Goal: Task Accomplishment & Management: Use online tool/utility

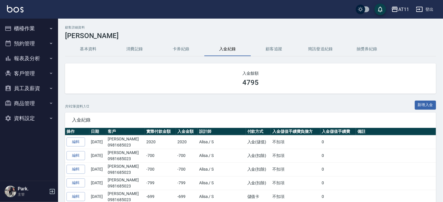
click at [27, 28] on button "櫃檯作業" at bounding box center [28, 28] width 53 height 15
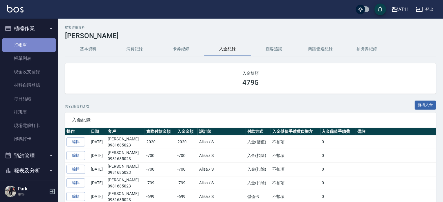
click at [31, 46] on link "打帳單" at bounding box center [28, 44] width 53 height 13
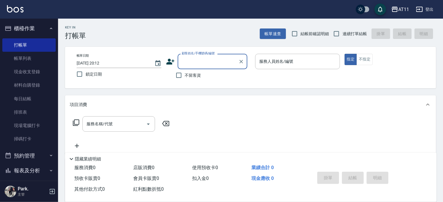
click at [193, 76] on span "不留客資" at bounding box center [193, 75] width 16 height 6
click at [185, 76] on input "不留客資" at bounding box center [179, 75] width 12 height 12
checkbox input "true"
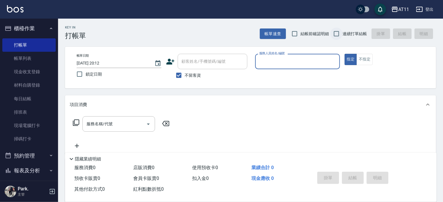
click at [336, 33] on input "連續打單結帳" at bounding box center [337, 34] width 12 height 12
checkbox input "true"
click at [285, 62] on input "服務人員姓名/編號" at bounding box center [298, 61] width 80 height 10
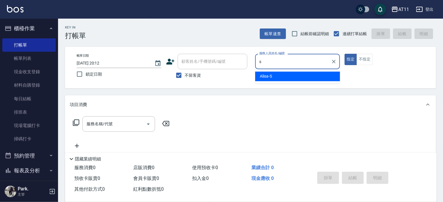
type input "Alisa-S"
type button "true"
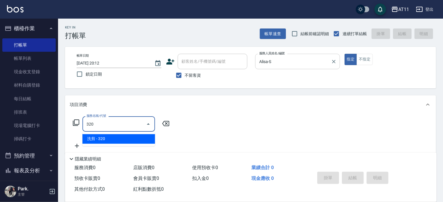
type input "洗剪(320)"
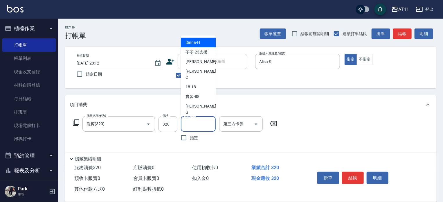
click at [203, 120] on input "洗髮-1" at bounding box center [199, 124] width 30 height 10
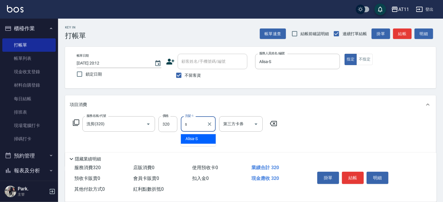
type input "Alisa-S"
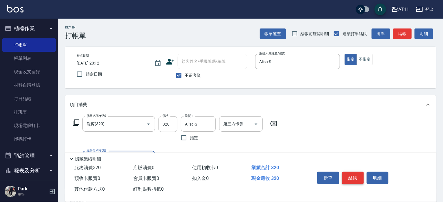
click at [360, 172] on button "結帳" at bounding box center [353, 178] width 22 height 12
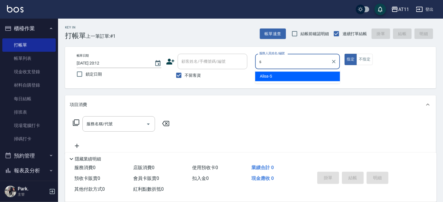
type input "Alisa-S"
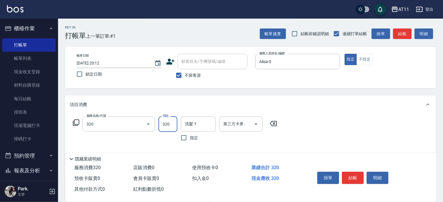
type input "洗剪(320)"
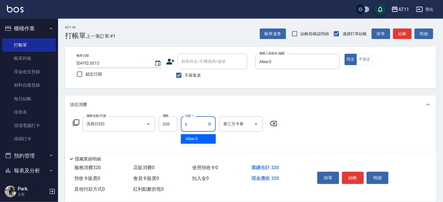
type input "Alisa-S"
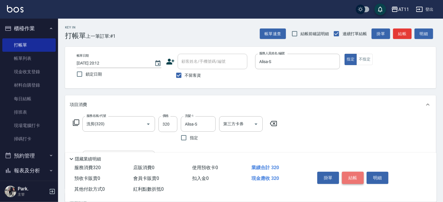
drag, startPoint x: 352, startPoint y: 178, endPoint x: 340, endPoint y: 173, distance: 13.1
click at [352, 178] on button "結帳" at bounding box center [353, 178] width 22 height 12
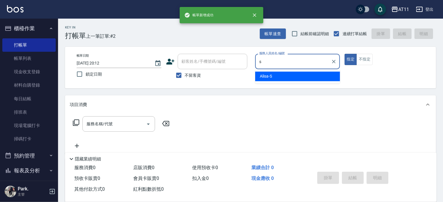
type input "Alisa-S"
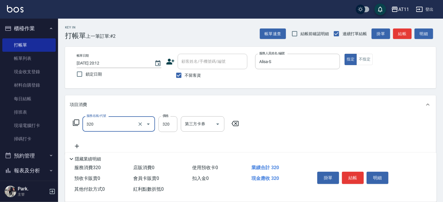
type input "洗剪(320)"
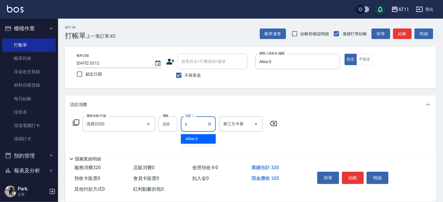
type input "Alisa-S"
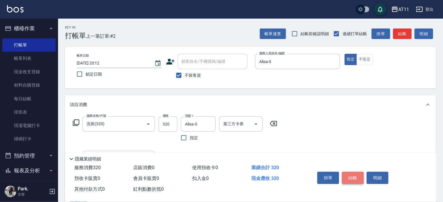
click at [355, 176] on button "結帳" at bounding box center [353, 178] width 22 height 12
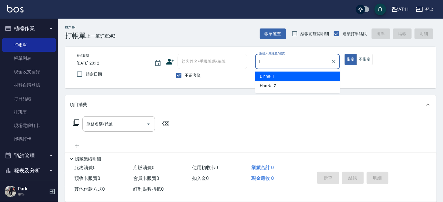
type input "Dinna-H"
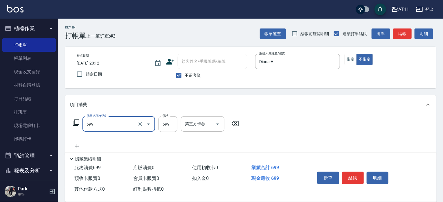
type input "SPA699(699)"
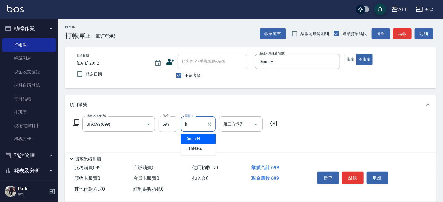
type input "Dinna-H"
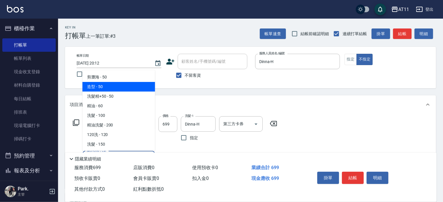
type input "造型(050)"
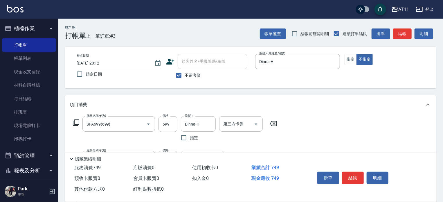
drag, startPoint x: 351, startPoint y: 178, endPoint x: 331, endPoint y: 164, distance: 24.2
click at [350, 177] on button "結帳" at bounding box center [353, 178] width 22 height 12
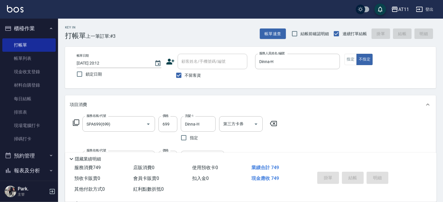
type input "[DATE] 20:13"
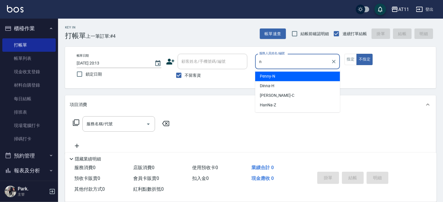
type input "Penny-N"
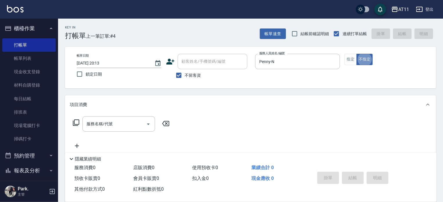
type button "false"
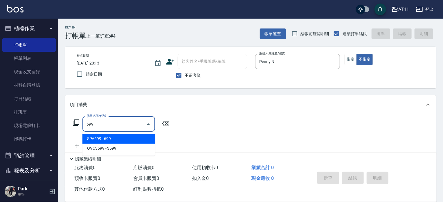
type input "SPA699(699)"
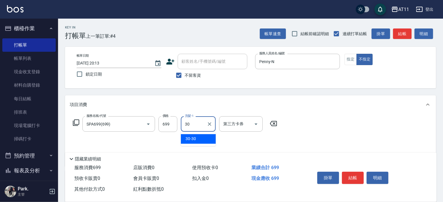
type input "30-30"
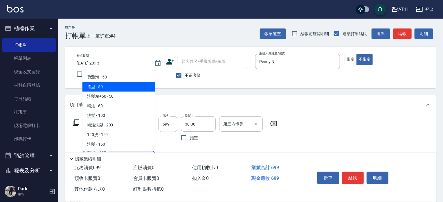
type input "造型(050)"
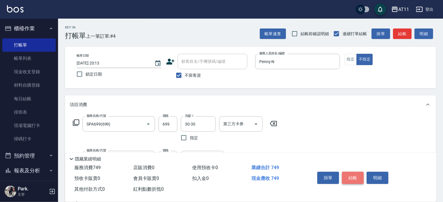
click at [349, 177] on button "結帳" at bounding box center [353, 178] width 22 height 12
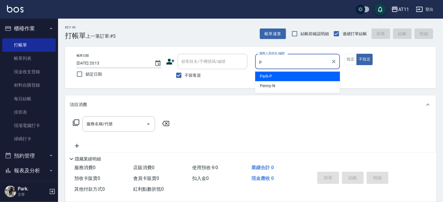
type input "Park-P"
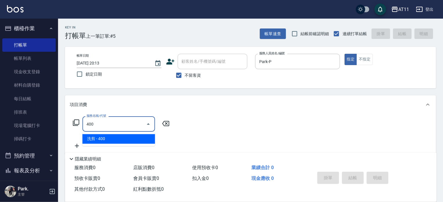
type input "洗剪(400)"
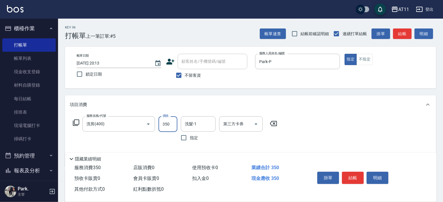
type input "350"
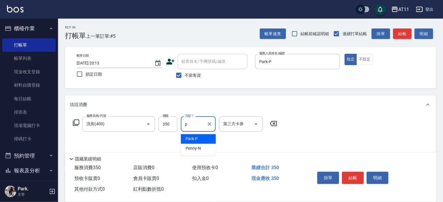
type input "Park-P"
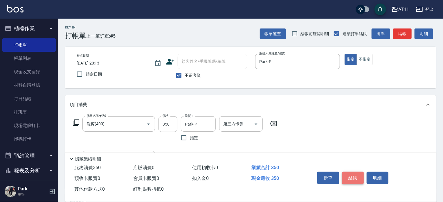
click at [353, 174] on button "結帳" at bounding box center [353, 178] width 22 height 12
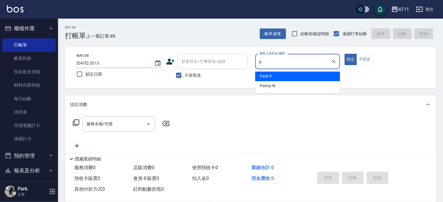
type input "Park-P"
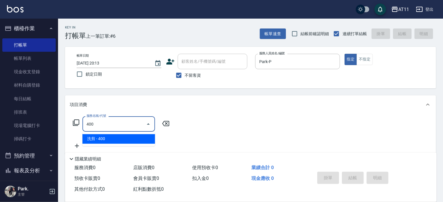
type input "洗剪(400)"
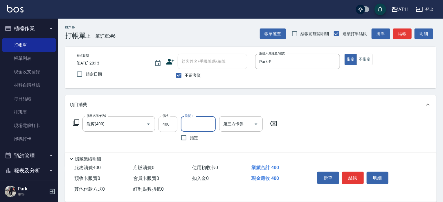
click at [171, 126] on input "400" at bounding box center [168, 124] width 19 height 16
type input "350"
type input "Park-P"
click at [354, 175] on button "結帳" at bounding box center [353, 178] width 22 height 12
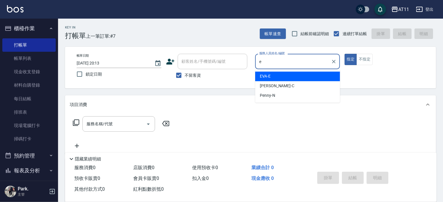
type input "[PERSON_NAME]-E"
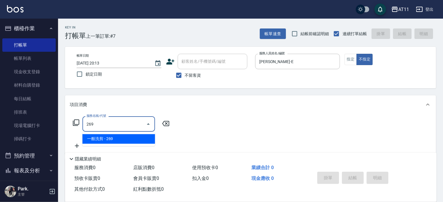
type input "一般洗剪(269)"
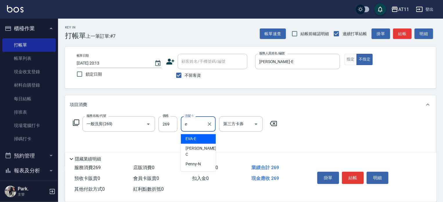
type input "[PERSON_NAME]-E"
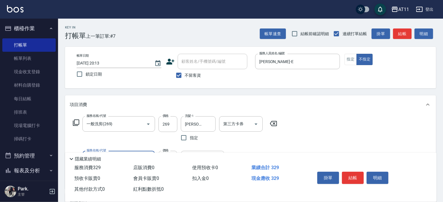
type input "精油(60)"
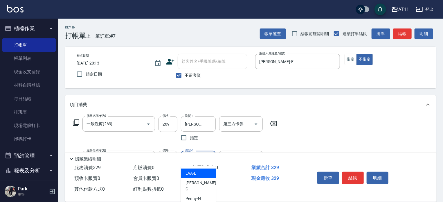
type input "[PERSON_NAME]-E"
click at [350, 176] on button "結帳" at bounding box center [353, 178] width 22 height 12
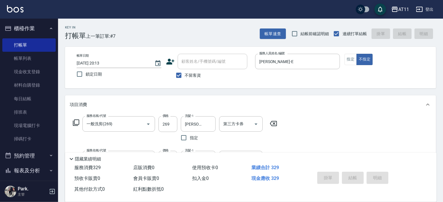
type input "[DATE] 20:14"
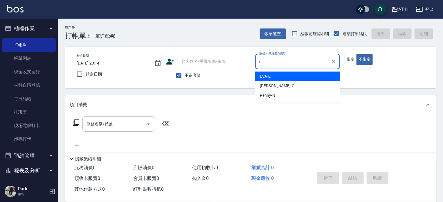
type input "[PERSON_NAME]-E"
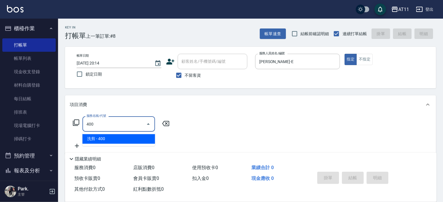
type input "洗剪(400)"
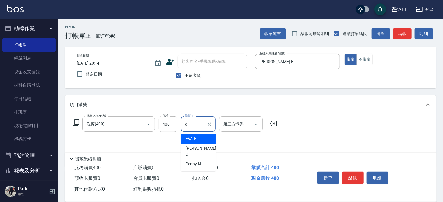
type input "[PERSON_NAME]-E"
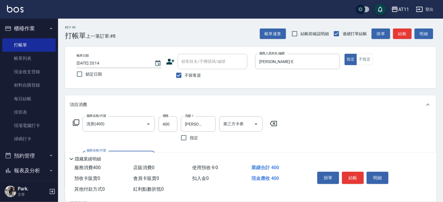
click at [349, 175] on button "結帳" at bounding box center [353, 178] width 22 height 12
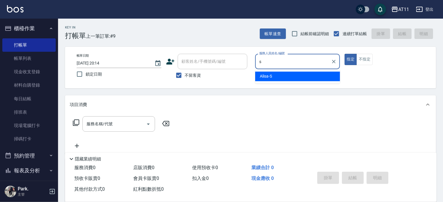
type input "Alisa-S"
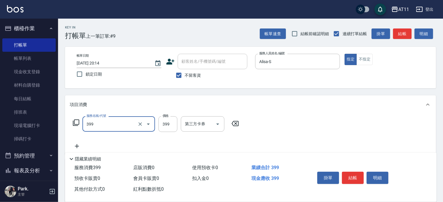
type input "貼片洗髮(399)"
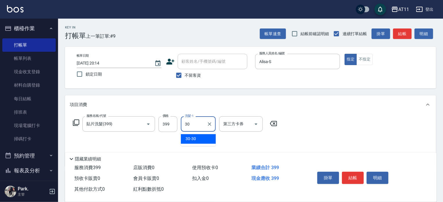
type input "30-30"
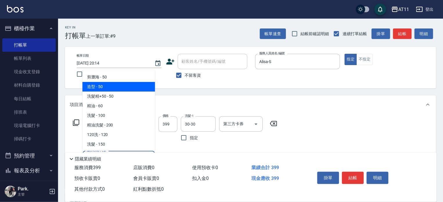
type input "造型(050)"
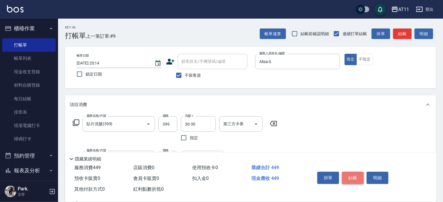
click at [353, 176] on button "結帳" at bounding box center [353, 178] width 22 height 12
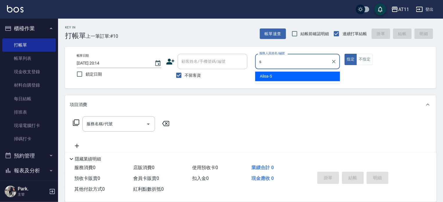
type input "Alisa-S"
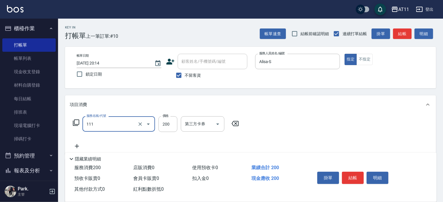
type input "精油洗髮(111)"
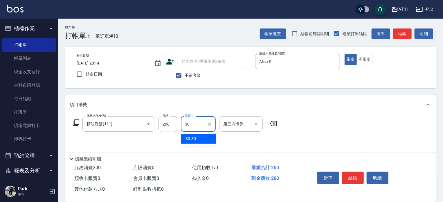
type input "30-30"
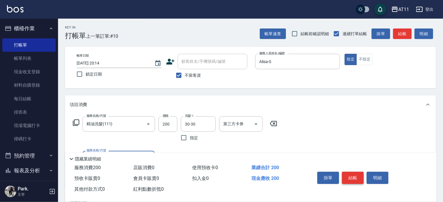
click at [351, 176] on button "結帳" at bounding box center [353, 178] width 22 height 12
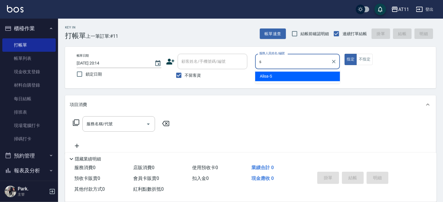
type input "Alisa-S"
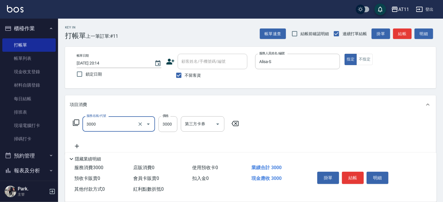
type input "頂級豪華OVC3(3000)"
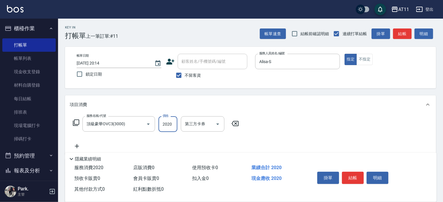
type input "2020"
click at [232, 132] on div "服務名稱/代號 頂級豪華OVC3(3000) 服務名稱/代號 價格 2020 價格 第三方卡券 第三方卡券" at bounding box center [156, 132] width 173 height 33
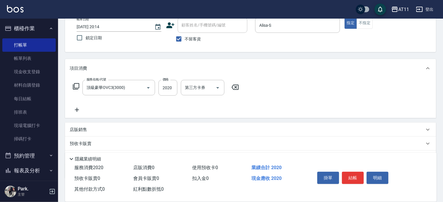
scroll to position [68, 0]
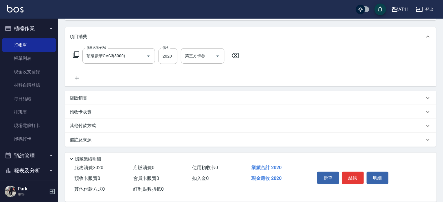
click at [103, 129] on div "其他付款方式" at bounding box center [250, 126] width 371 height 14
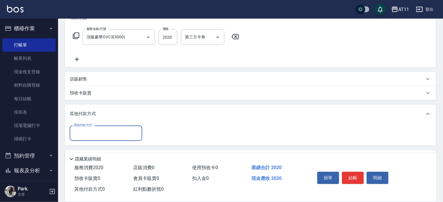
scroll to position [104, 0]
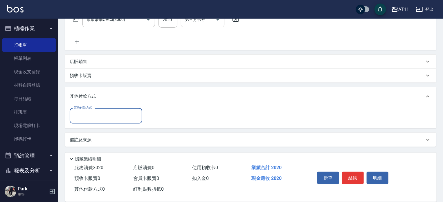
click at [107, 117] on input "其他付款方式" at bounding box center [105, 116] width 67 height 10
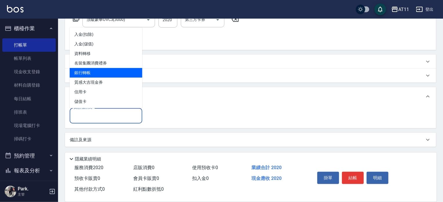
click at [107, 72] on span "銀行轉帳" at bounding box center [106, 73] width 73 height 10
type input "銀行轉帳"
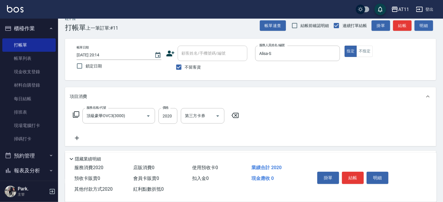
scroll to position [0, 0]
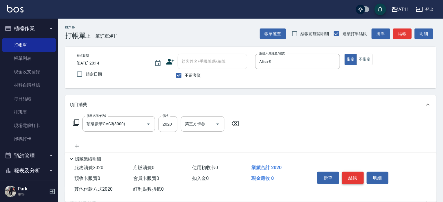
type input "2020"
click at [356, 178] on button "結帳" at bounding box center [353, 178] width 22 height 12
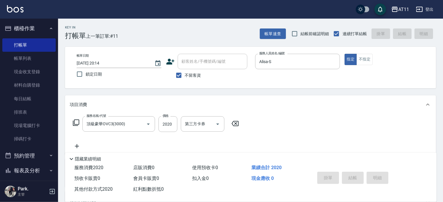
type input "[DATE] 20:15"
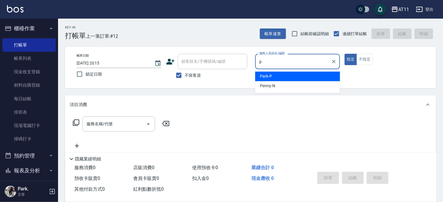
type input "Park-P"
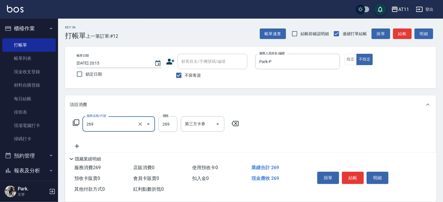
type input "一般洗剪(269)"
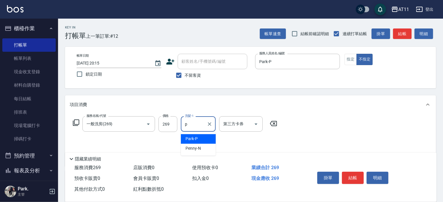
type input "Park-P"
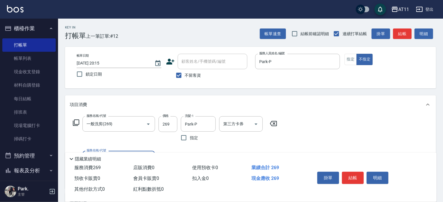
click at [350, 173] on button "結帳" at bounding box center [353, 178] width 22 height 12
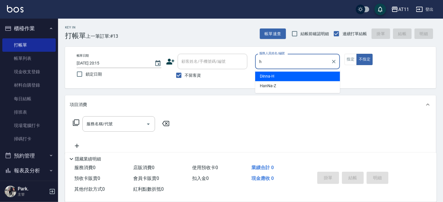
type input "Dinna-H"
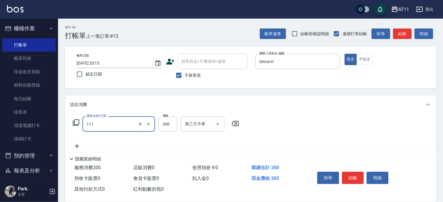
type input "精油洗髮(111)"
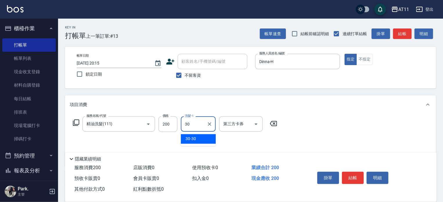
type input "30-30"
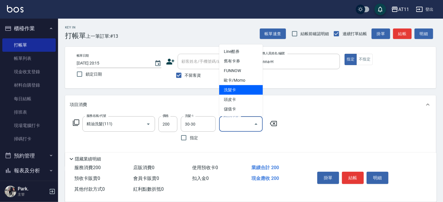
type input "洗髮卡"
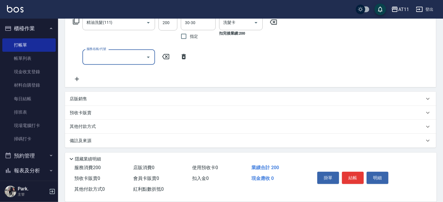
scroll to position [102, 0]
click at [89, 100] on div "店販銷售" at bounding box center [247, 98] width 355 height 6
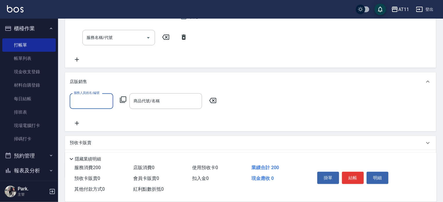
scroll to position [131, 0]
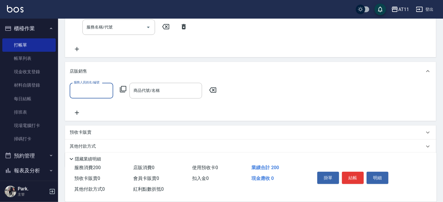
click at [89, 89] on input "服務人員姓名/編號" at bounding box center [91, 90] width 38 height 10
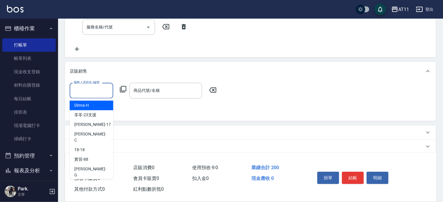
click at [93, 103] on div "Dinna -H" at bounding box center [92, 106] width 44 height 10
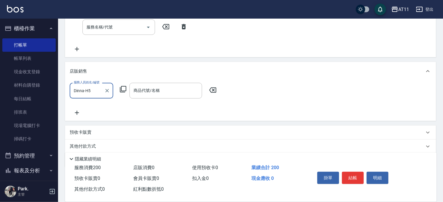
type input "Dinna-H"
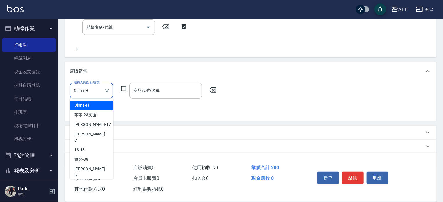
click at [96, 89] on input "Dinna-H" at bounding box center [87, 90] width 30 height 10
click at [92, 105] on div "Dinna -H" at bounding box center [92, 106] width 44 height 10
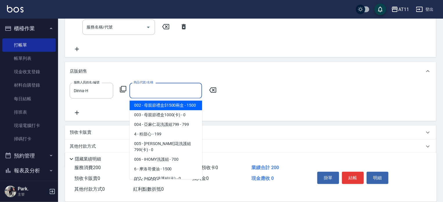
click at [153, 92] on input "商品代號/名稱" at bounding box center [165, 90] width 67 height 10
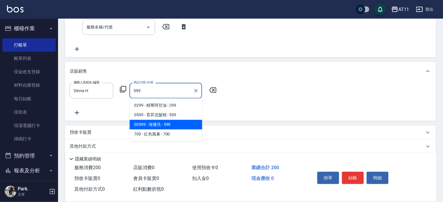
type input "海鹽洗"
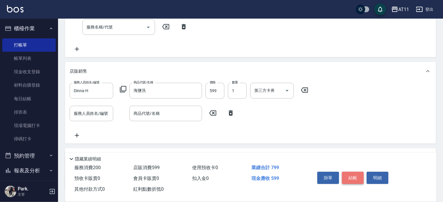
click at [347, 175] on button "結帳" at bounding box center [353, 178] width 22 height 12
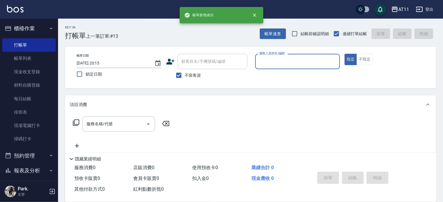
scroll to position [0, 0]
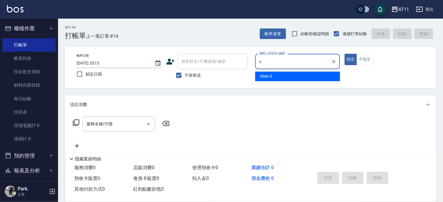
type input "Alisa-S"
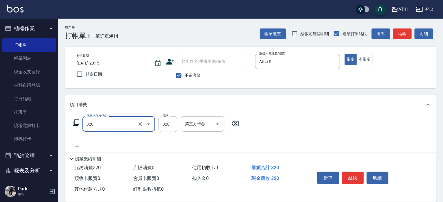
type input "洗剪(320)"
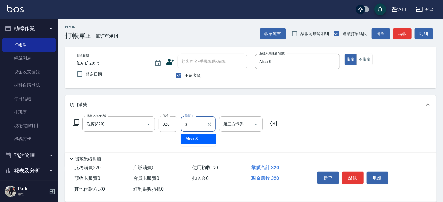
type input "Alisa-S"
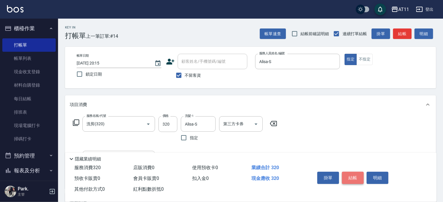
click at [351, 177] on button "結帳" at bounding box center [353, 178] width 22 height 12
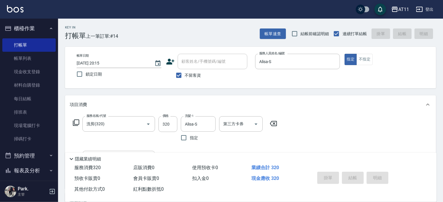
type input "[DATE] 20:16"
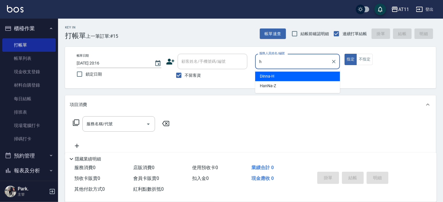
type input "Dinna-H"
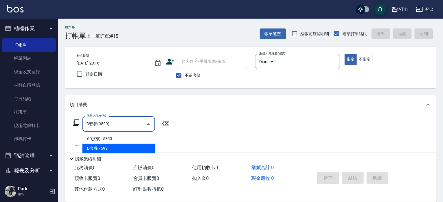
type input "D套餐(9599)"
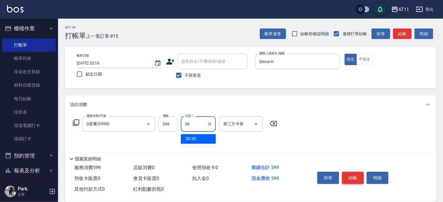
type input "30-30"
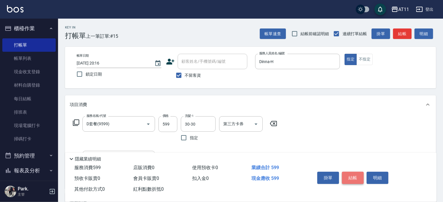
click at [350, 178] on button "結帳" at bounding box center [353, 178] width 22 height 12
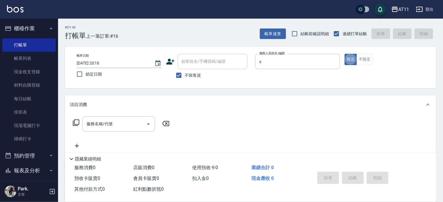
type input "Alisa-S"
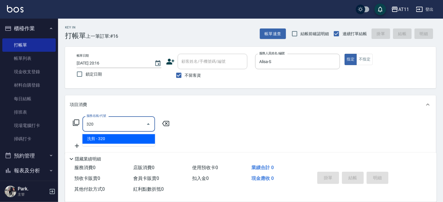
type input "洗剪(320)"
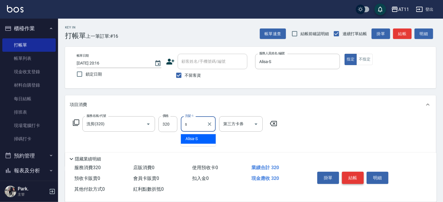
type input "Alisa-S"
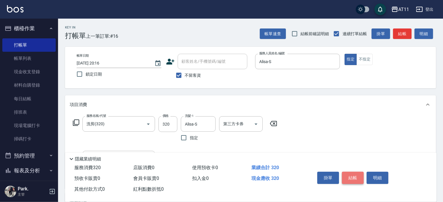
click at [354, 175] on button "結帳" at bounding box center [353, 178] width 22 height 12
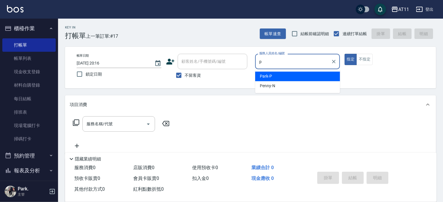
type input "Park-P"
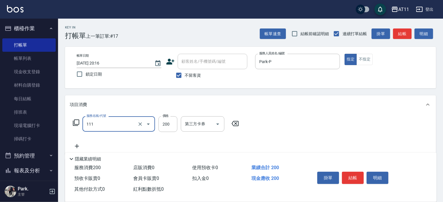
type input "精油洗髮(111)"
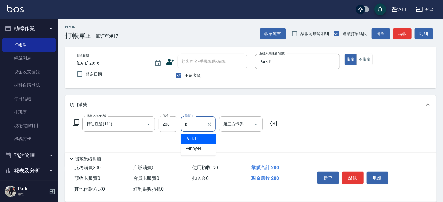
type input "Park-P"
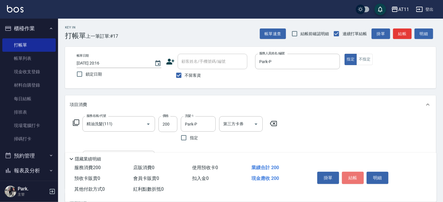
click at [349, 173] on button "結帳" at bounding box center [353, 178] width 22 height 12
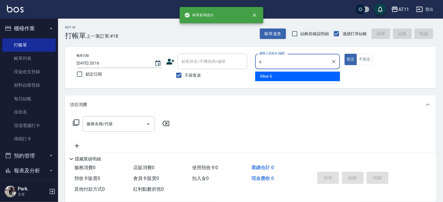
type input "Alisa-S"
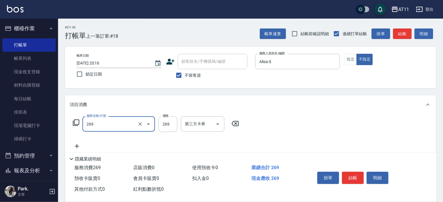
type input "一般洗剪(269)"
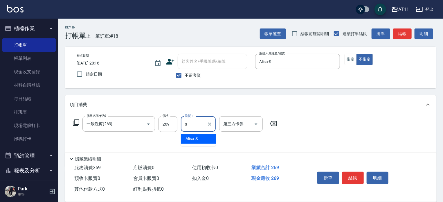
type input "Alisa-S"
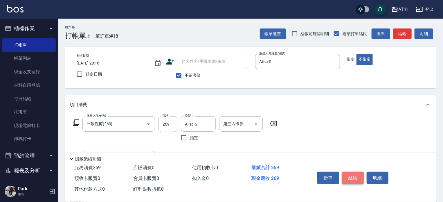
click at [352, 175] on button "結帳" at bounding box center [353, 178] width 22 height 12
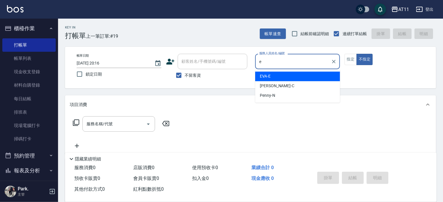
type input "[PERSON_NAME]-E"
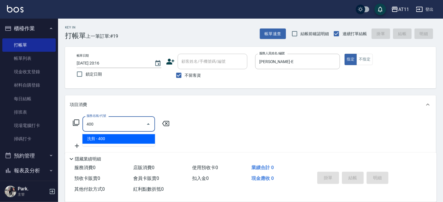
type input "洗剪(400)"
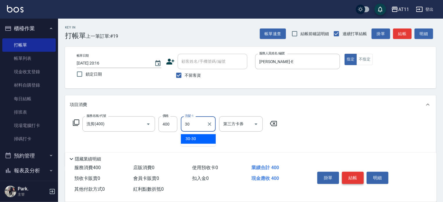
type input "30-30"
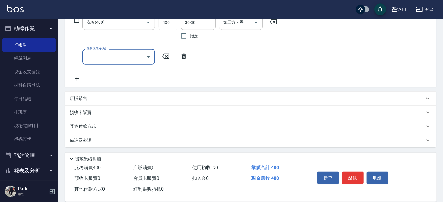
scroll to position [102, 0]
click at [98, 94] on div "店販銷售" at bounding box center [250, 98] width 371 height 14
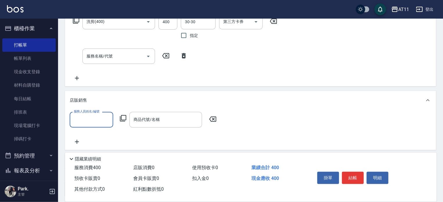
scroll to position [0, 0]
type input "[PERSON_NAME]-E"
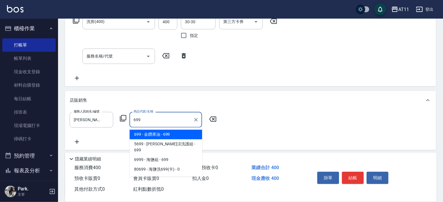
type input "金鑽果油"
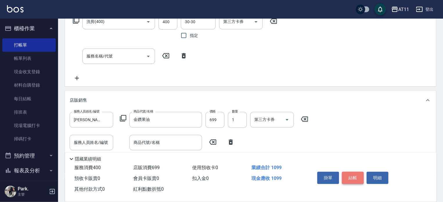
click at [358, 174] on button "結帳" at bounding box center [353, 178] width 22 height 12
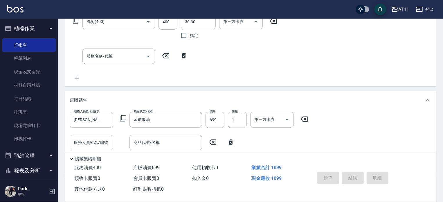
type input "[DATE] 20:17"
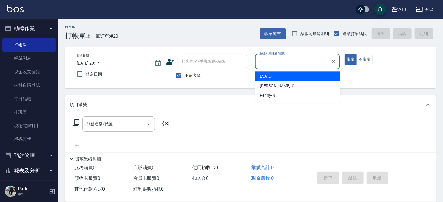
type input "[PERSON_NAME]-E"
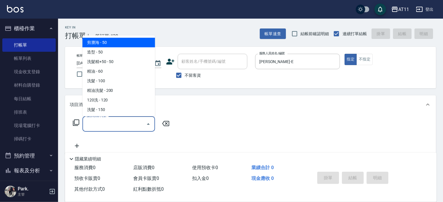
type input "剪瀏海(0050)"
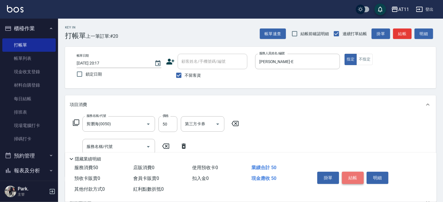
click at [349, 175] on button "結帳" at bounding box center [353, 178] width 22 height 12
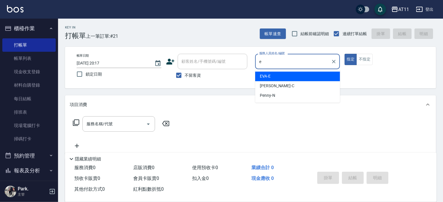
type input "[PERSON_NAME]-E"
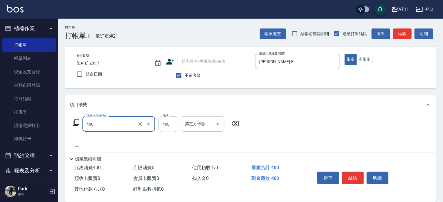
type input "洗剪(400)"
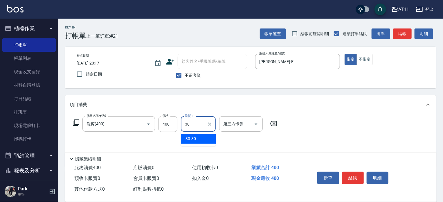
type input "30-30"
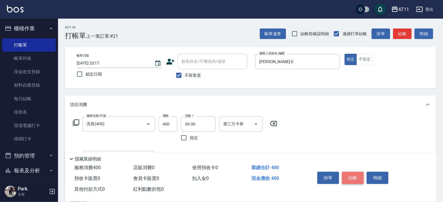
click at [347, 175] on button "結帳" at bounding box center [353, 178] width 22 height 12
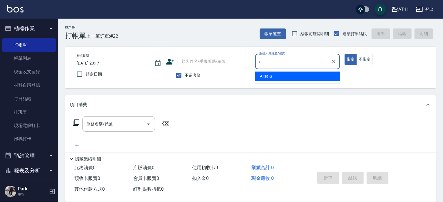
type input "Alisa-S"
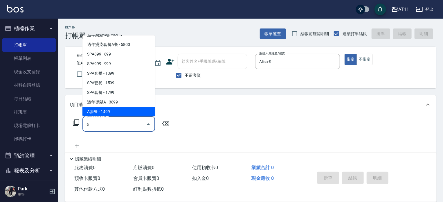
scroll to position [2, 0]
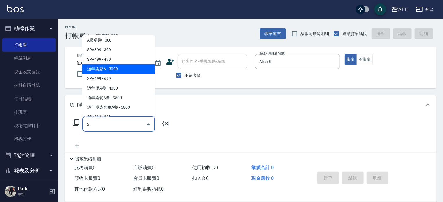
type input "過年染髮A(511)"
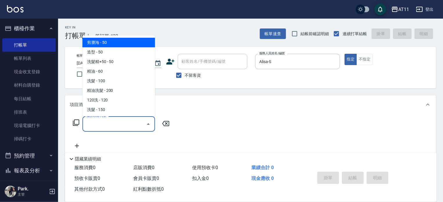
type input "a"
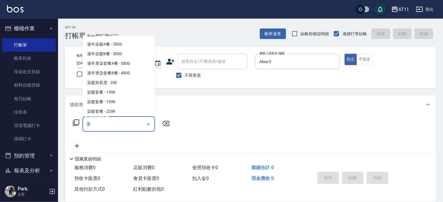
scroll to position [65, 0]
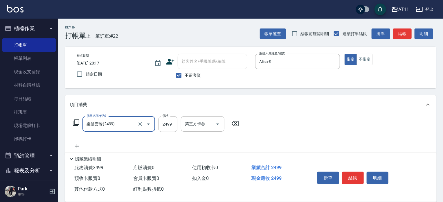
type input "染髮套餐(2499)"
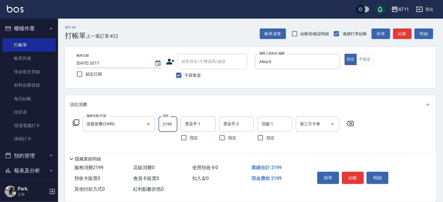
type input "2199"
type input "ㄋ"
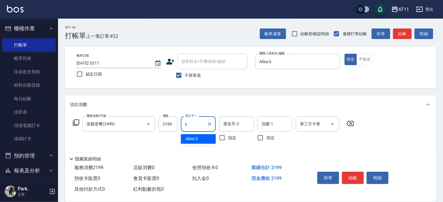
type input "Alisa-S"
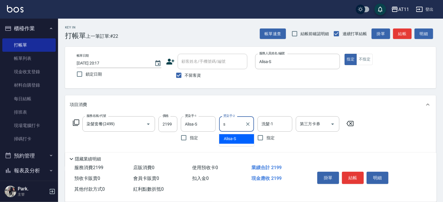
type input "Alisa-S"
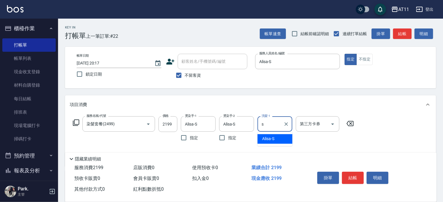
type input "Alisa-S"
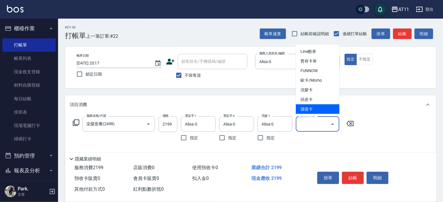
type input "儲值卡"
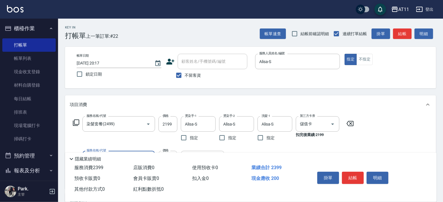
type input "染髮加長度(1200)"
type input "600"
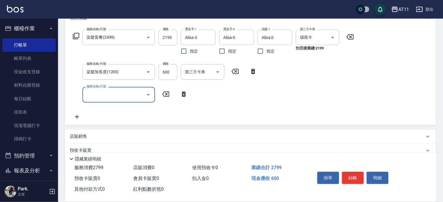
scroll to position [87, 0]
click at [217, 65] on div at bounding box center [217, 71] width 9 height 15
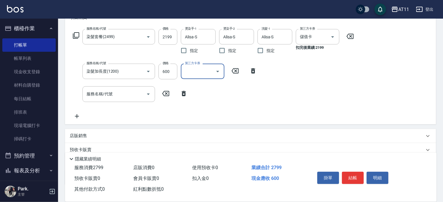
click at [214, 70] on button "Open" at bounding box center [217, 71] width 9 height 9
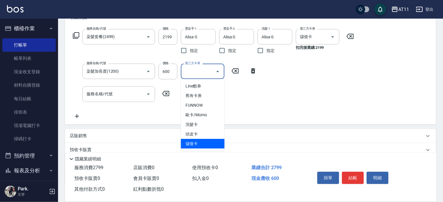
click at [202, 139] on span "儲值卡" at bounding box center [203, 144] width 44 height 10
type input "儲值卡"
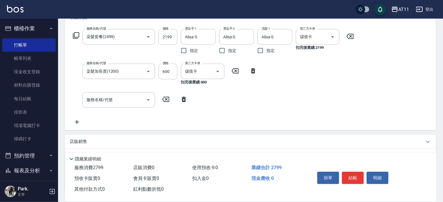
click at [209, 107] on div "服務名稱/代號 染髮套餐(2499) 服務名稱/代號 價格 2199 價格 燙染手-1 Alisa-S 燙染手-1 指定 燙染手-2 Alisa-S 燙染手-…" at bounding box center [214, 77] width 288 height 96
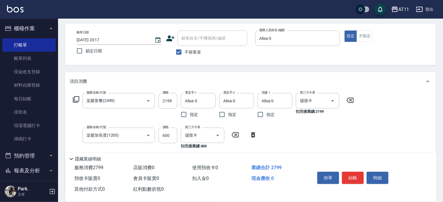
scroll to position [0, 0]
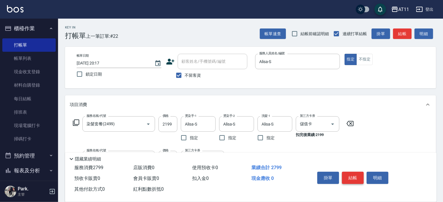
click at [351, 178] on button "結帳" at bounding box center [353, 178] width 22 height 12
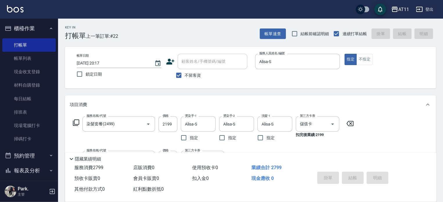
type input "[DATE] 20:18"
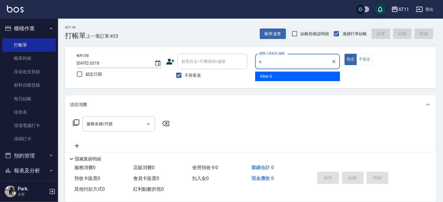
type input "Alisa-S"
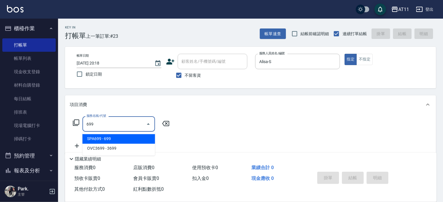
type input "SPA699(699)"
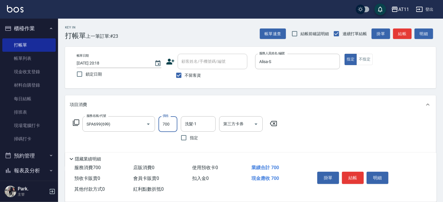
type input "700"
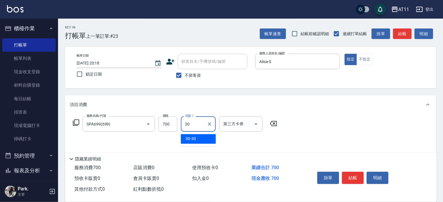
type input "30-30"
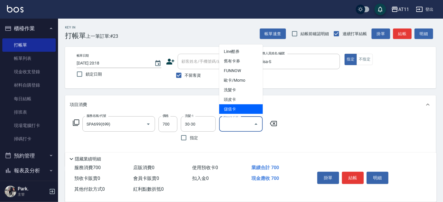
type input "儲值卡"
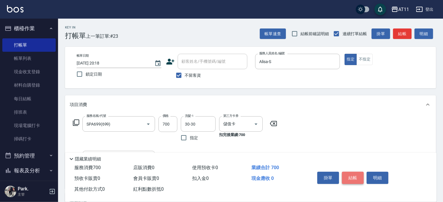
click at [357, 176] on button "結帳" at bounding box center [353, 178] width 22 height 12
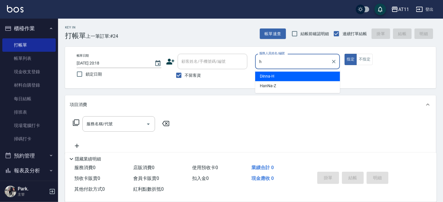
type input "Dinna-H"
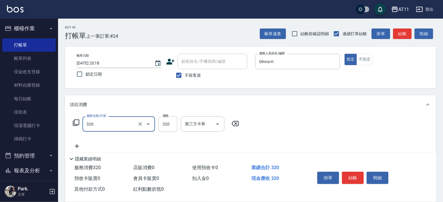
type input "洗剪(320)"
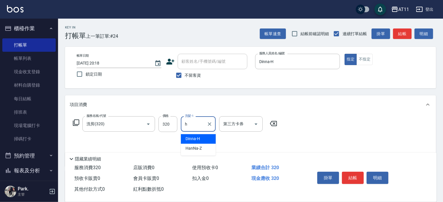
type input "Dinna-H"
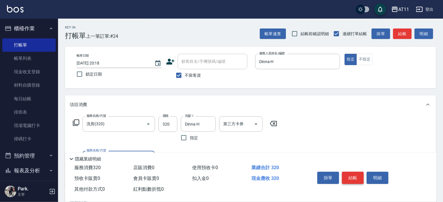
click at [353, 175] on button "結帳" at bounding box center [353, 178] width 22 height 12
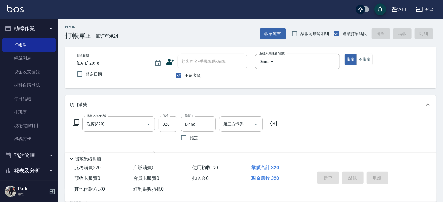
type input "[DATE] 20:19"
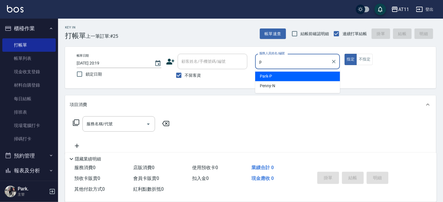
type input "Park-P"
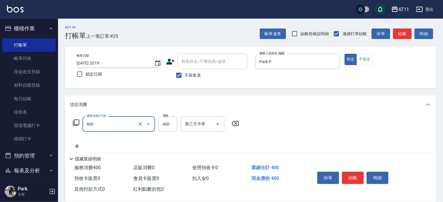
type input "洗剪(400)"
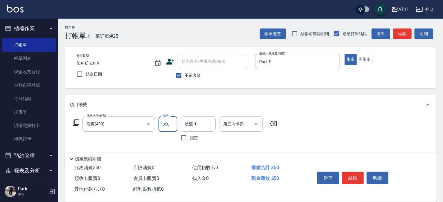
type input "350"
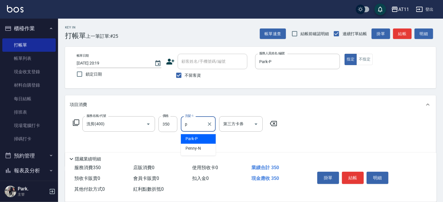
type input "Park-P"
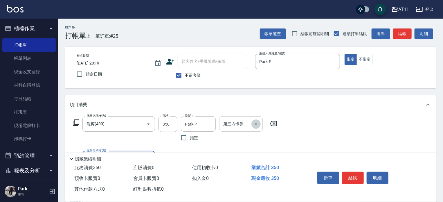
click at [259, 127] on icon "Open" at bounding box center [256, 124] width 7 height 7
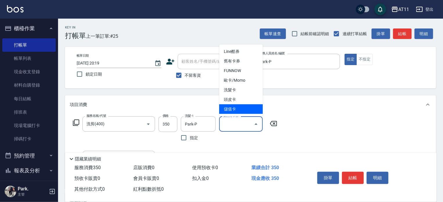
click at [244, 108] on span "儲值卡" at bounding box center [241, 109] width 44 height 10
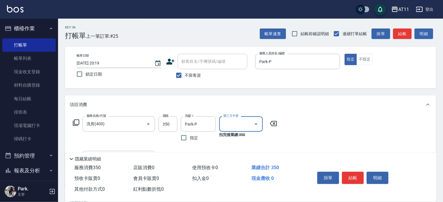
type input "儲值卡"
click at [272, 141] on div "服務名稱/代號 洗剪(400) 服務名稱/代號 價格 350 價格 洗髮-1 [PERSON_NAME]-P 洗髮-1 指定 第三方卡券 儲值卡 第三方卡券 …" at bounding box center [175, 130] width 211 height 28
click at [356, 175] on button "結帳" at bounding box center [353, 178] width 22 height 12
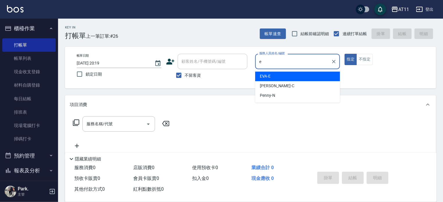
type input "[PERSON_NAME]-E"
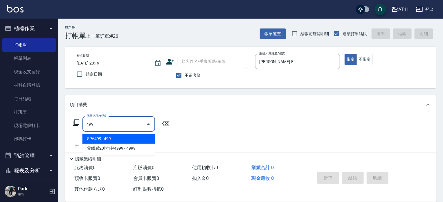
type input "SPA499(499)"
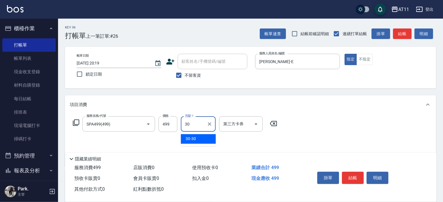
type input "30-30"
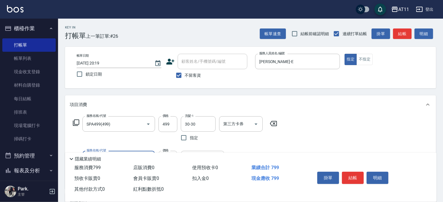
type input "A級剪髮(300)"
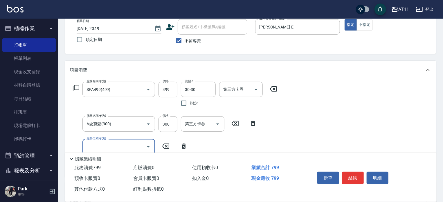
scroll to position [58, 0]
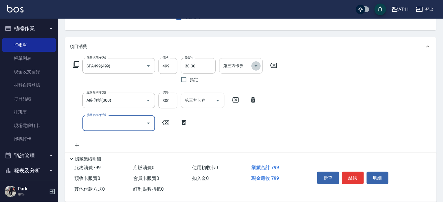
click at [256, 67] on icon "Open" at bounding box center [256, 65] width 7 height 7
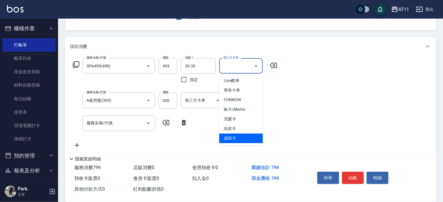
click at [233, 135] on span "儲值卡" at bounding box center [241, 139] width 44 height 10
type input "儲值卡"
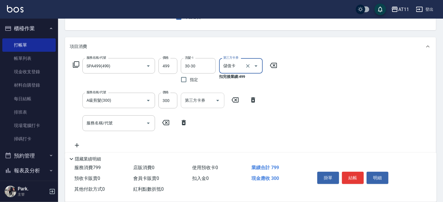
click at [220, 102] on icon "Open" at bounding box center [217, 100] width 7 height 7
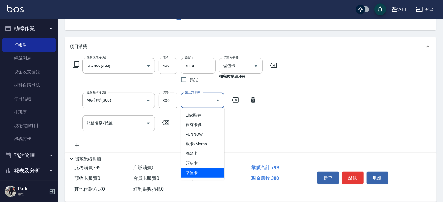
click at [200, 172] on span "儲值卡" at bounding box center [203, 173] width 44 height 10
type input "儲值卡"
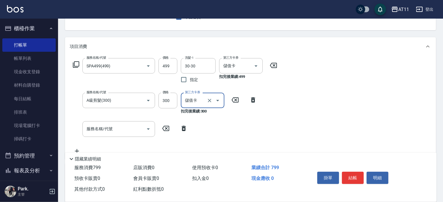
click at [229, 124] on div "服務名稱/代號 SPA499(499) 服務名稱/代號 價格 499 價格 洗髮-1 30-30 洗髮-1 指定 第三方卡券 儲值卡 第三方卡券 扣完後業績:…" at bounding box center [175, 106] width 211 height 96
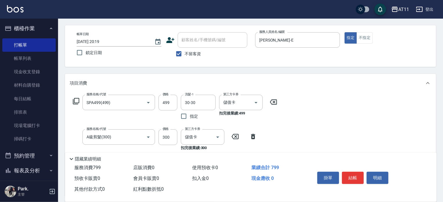
scroll to position [0, 0]
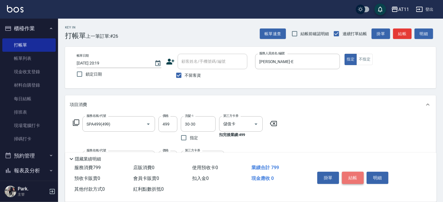
click at [358, 178] on button "結帳" at bounding box center [353, 178] width 22 height 12
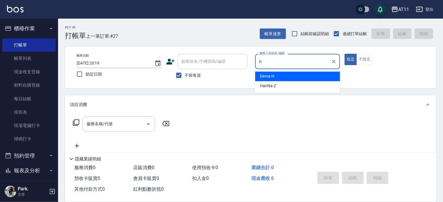
type input "Dinna-H"
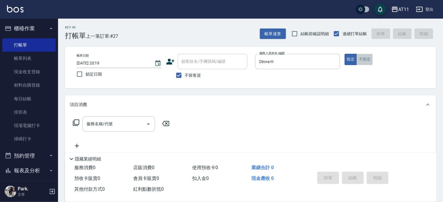
click at [369, 56] on button "不指定" at bounding box center [365, 59] width 16 height 11
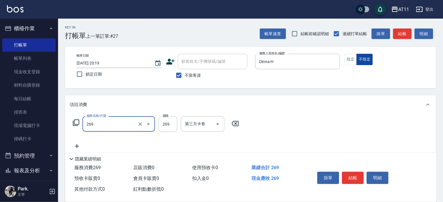
type input "一般洗剪(269)"
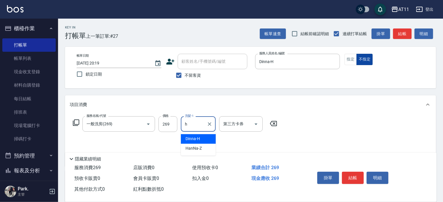
type input "Dinna-H"
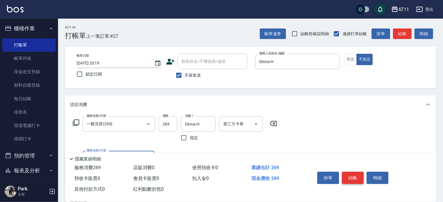
click at [353, 174] on button "結帳" at bounding box center [353, 178] width 22 height 12
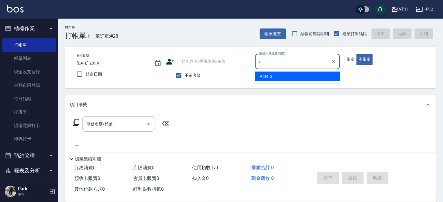
type input "Alisa-S"
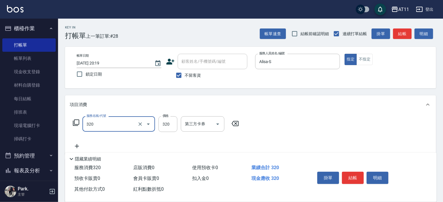
type input "洗剪(320)"
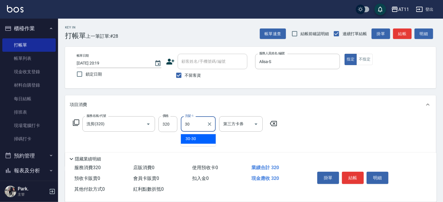
type input "30-30"
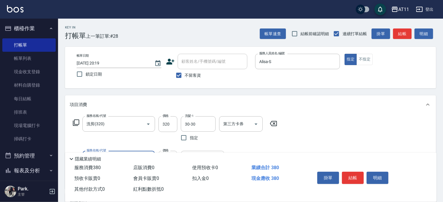
type input "精油(60)"
type input "30-30"
click at [350, 175] on button "結帳" at bounding box center [353, 178] width 22 height 12
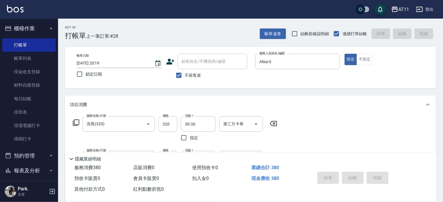
type input "[DATE] 20:20"
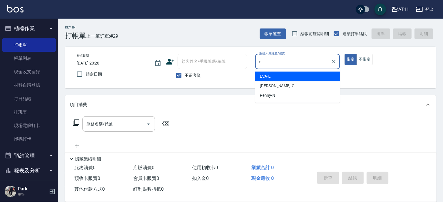
type input "[PERSON_NAME]-E"
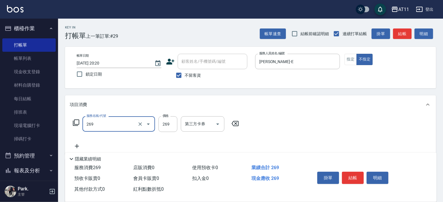
type input "一般洗剪(269)"
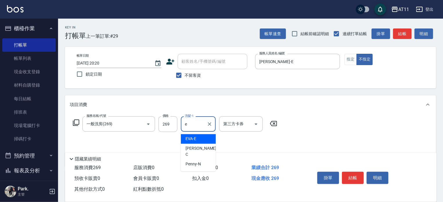
type input "[PERSON_NAME]-E"
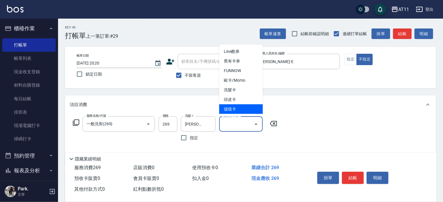
type input "儲值卡"
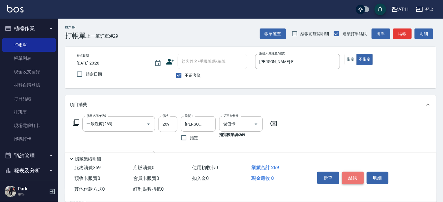
click at [354, 179] on button "結帳" at bounding box center [353, 178] width 22 height 12
click at [357, 175] on button "結帳" at bounding box center [353, 178] width 22 height 12
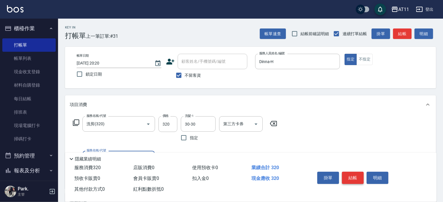
click at [358, 174] on button "結帳" at bounding box center [353, 178] width 22 height 12
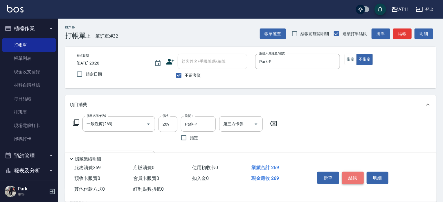
click at [358, 174] on button "結帳" at bounding box center [353, 178] width 22 height 12
click at [354, 174] on button "結帳" at bounding box center [353, 178] width 22 height 12
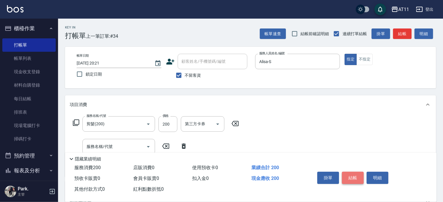
click at [356, 175] on button "結帳" at bounding box center [353, 178] width 22 height 12
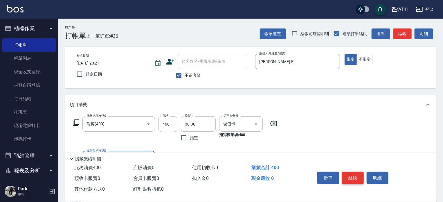
click at [355, 175] on button "結帳" at bounding box center [353, 178] width 22 height 12
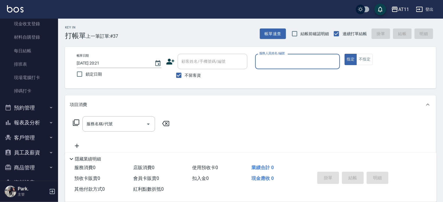
scroll to position [64, 0]
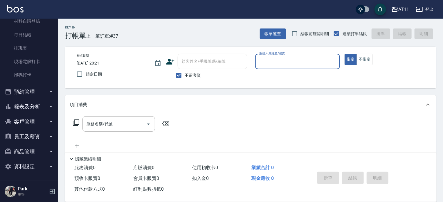
click at [31, 107] on button "報表及分析" at bounding box center [28, 106] width 53 height 15
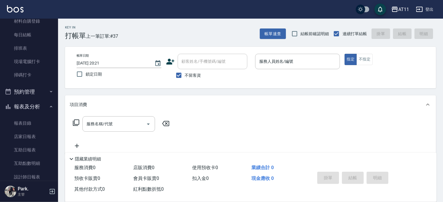
scroll to position [151, 0]
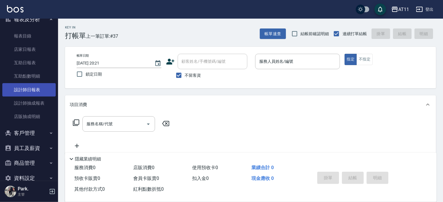
click at [42, 94] on link "設計師日報表" at bounding box center [28, 89] width 53 height 13
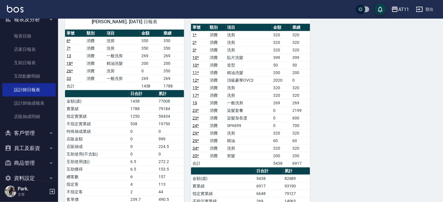
scroll to position [423, 0]
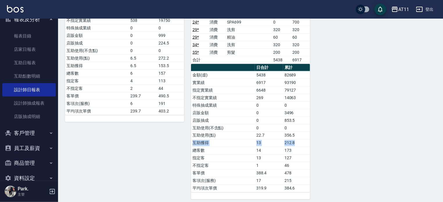
drag, startPoint x: 198, startPoint y: 138, endPoint x: 305, endPoint y: 138, distance: 106.3
click at [305, 139] on tr "互助獲得 13 212.8" at bounding box center [250, 143] width 119 height 8
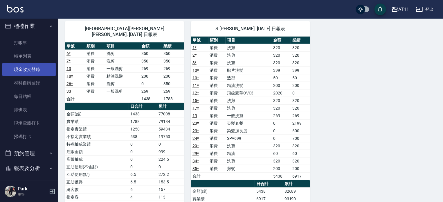
scroll to position [0, 0]
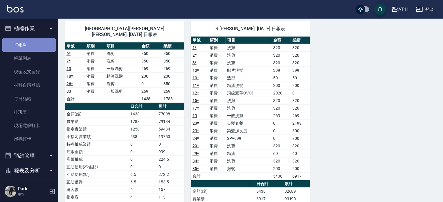
click at [29, 44] on link "打帳單" at bounding box center [28, 44] width 53 height 13
